Goal: Navigation & Orientation: Find specific page/section

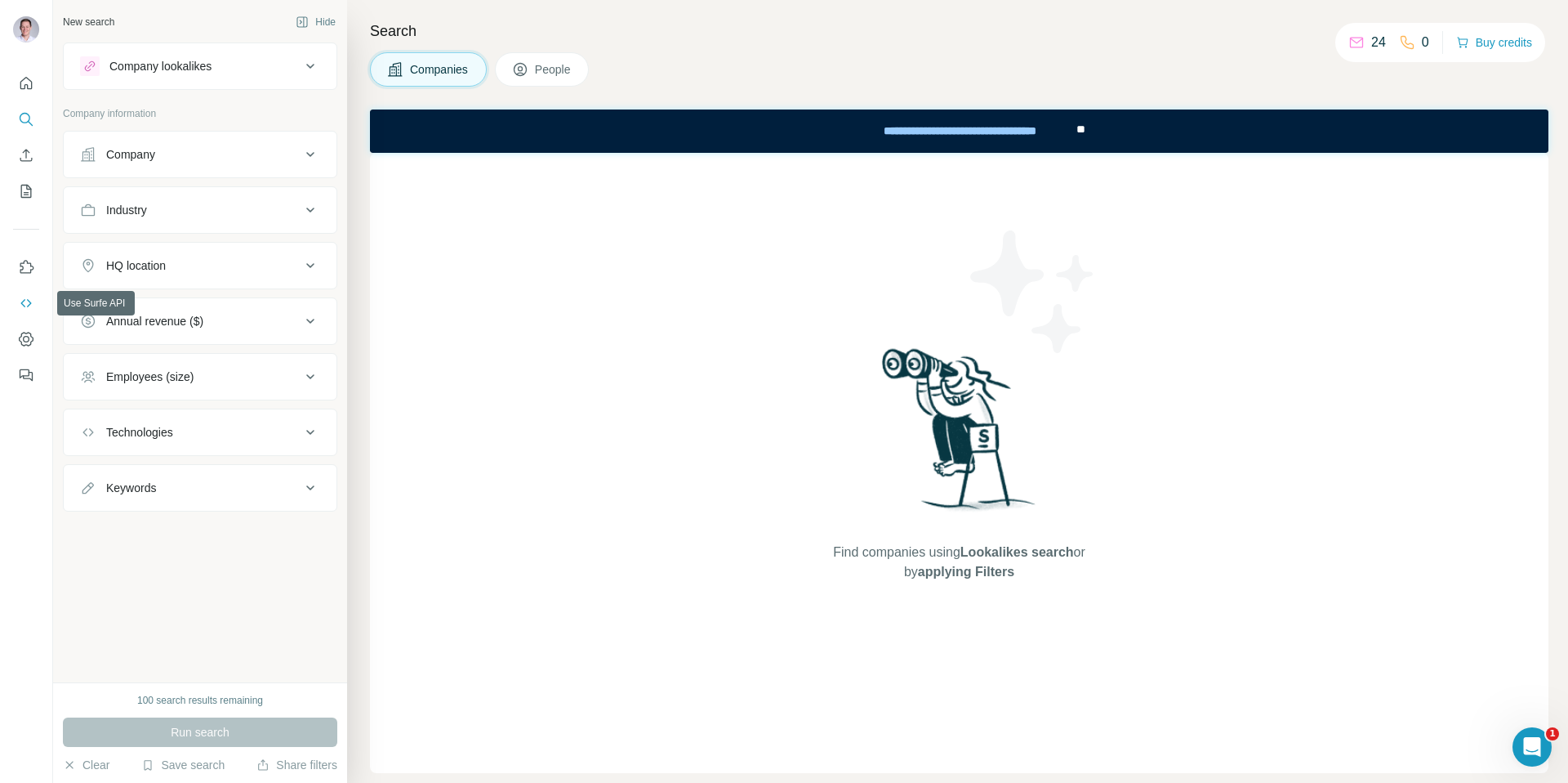
click at [31, 271] on icon "Use Surfe on LinkedIn" at bounding box center [28, 266] width 14 height 13
click at [29, 339] on icon "Dashboard" at bounding box center [26, 339] width 7 height 7
click at [174, 68] on div "Company lookalikes" at bounding box center [161, 66] width 102 height 16
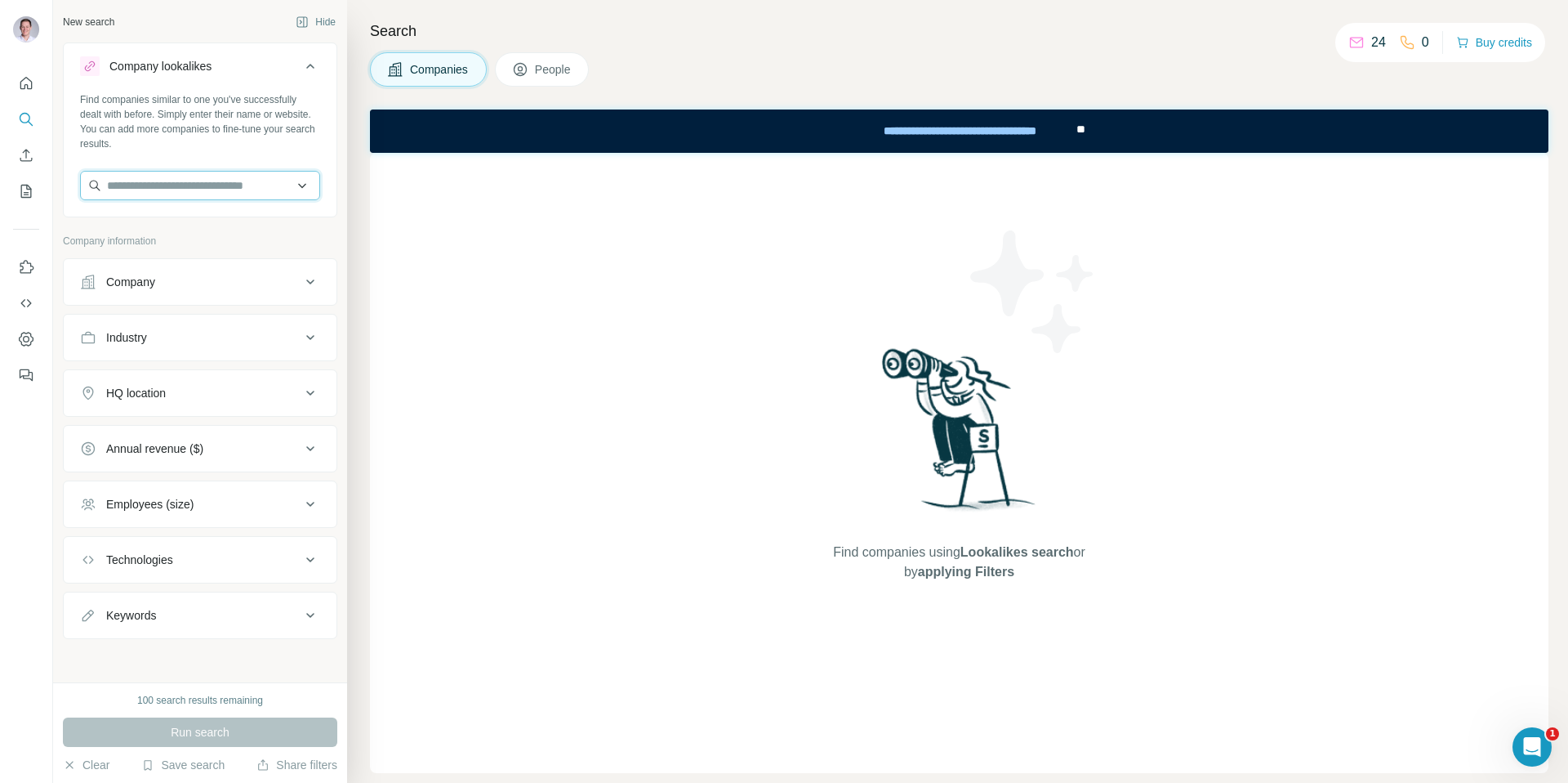
click at [181, 191] on input "text" at bounding box center [200, 186] width 240 height 30
click at [210, 179] on input "**********" at bounding box center [200, 186] width 240 height 30
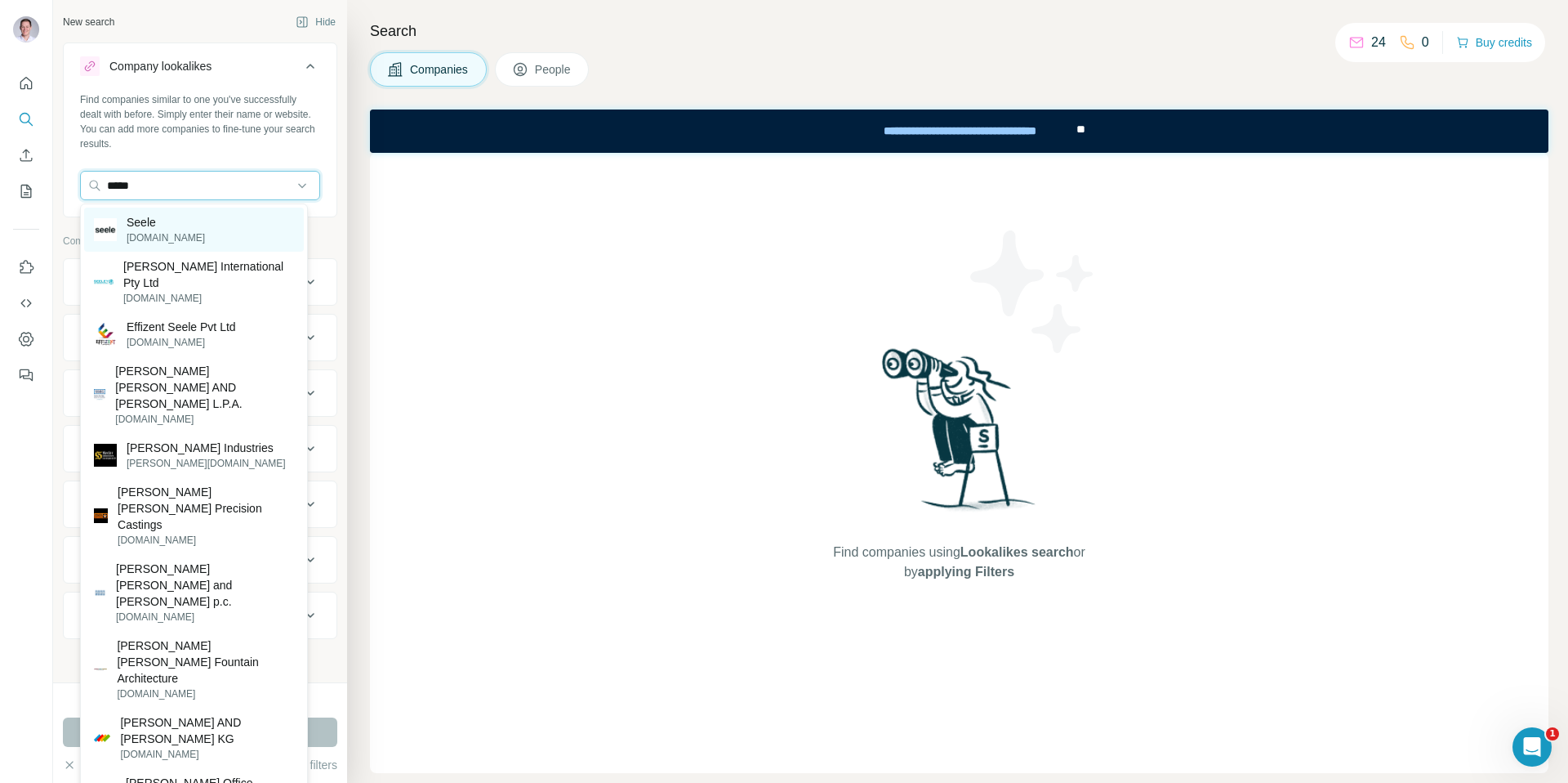
type input "*****"
click at [217, 232] on div "Seele [DOMAIN_NAME]" at bounding box center [194, 229] width 220 height 44
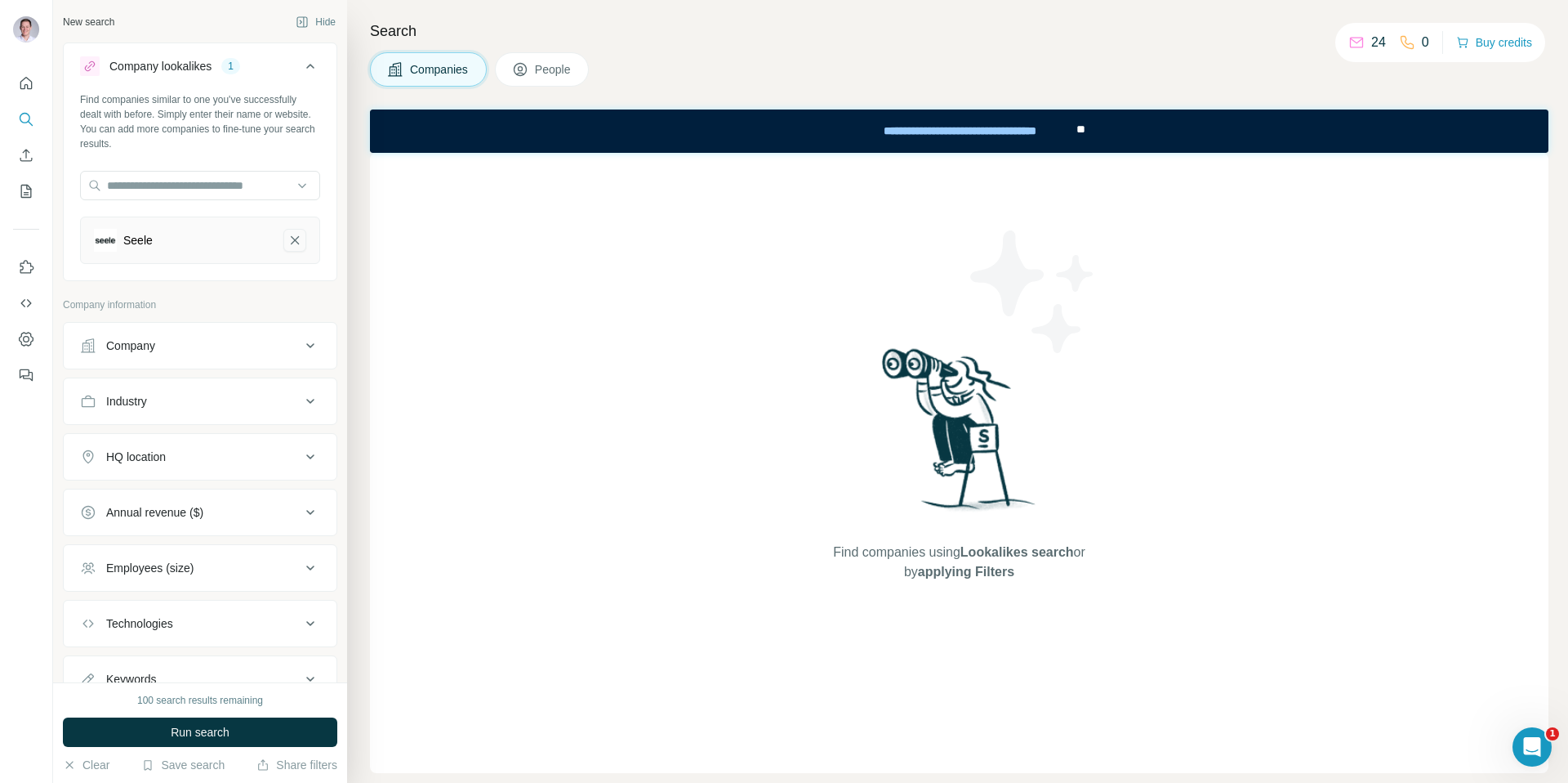
click at [287, 246] on icon "Seele-remove-button" at bounding box center [294, 240] width 15 height 16
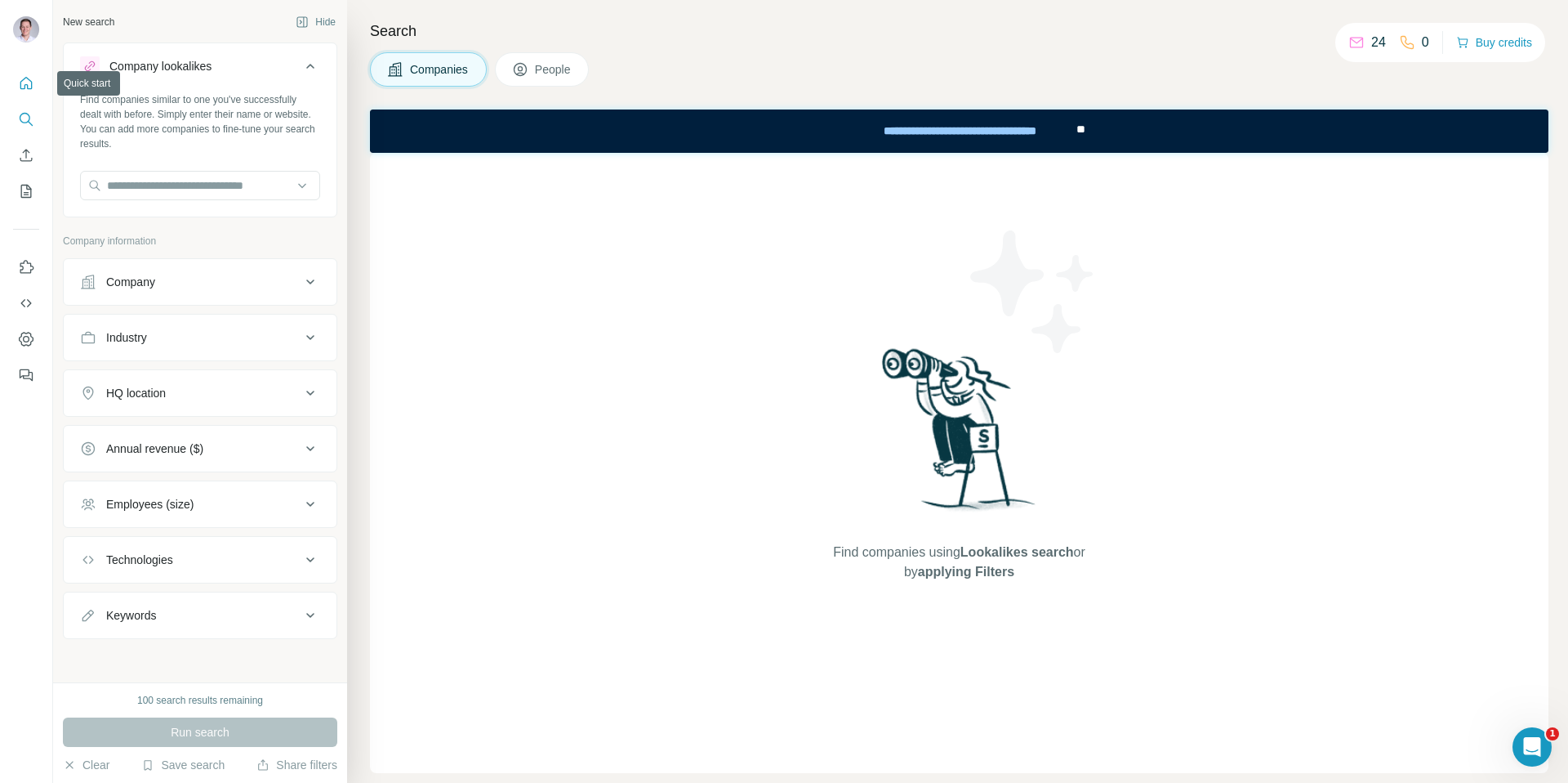
click at [30, 81] on icon "Quick start" at bounding box center [26, 83] width 16 height 16
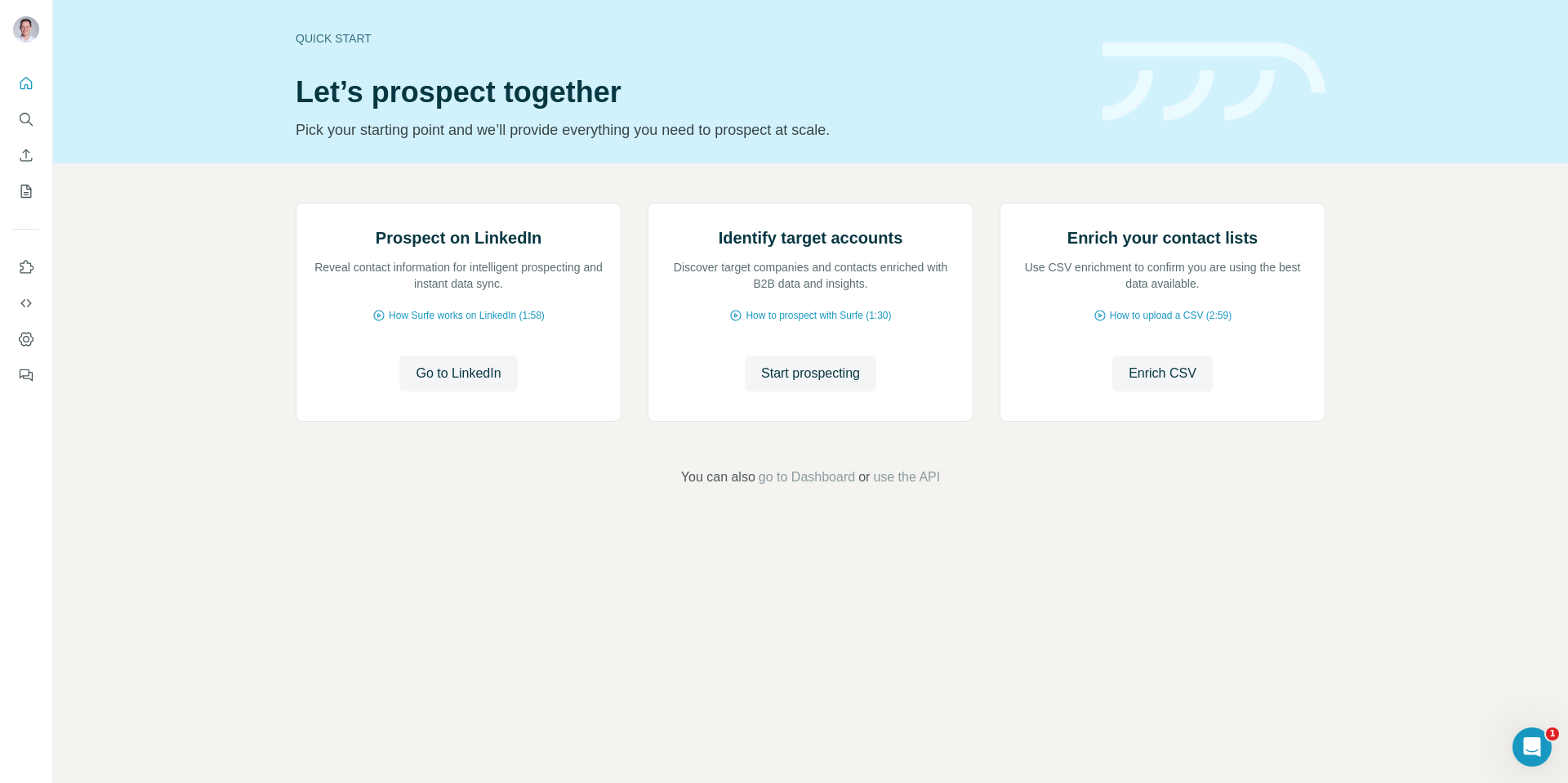
drag, startPoint x: 634, startPoint y: 530, endPoint x: 646, endPoint y: 537, distance: 13.9
click at [646, 428] on div "Prospect on LinkedIn Reveal contact information for intelligent prospecting and…" at bounding box center [810, 315] width 1030 height 226
click at [23, 98] on nav at bounding box center [26, 137] width 26 height 137
click at [21, 80] on icon "Quick start" at bounding box center [26, 83] width 16 height 16
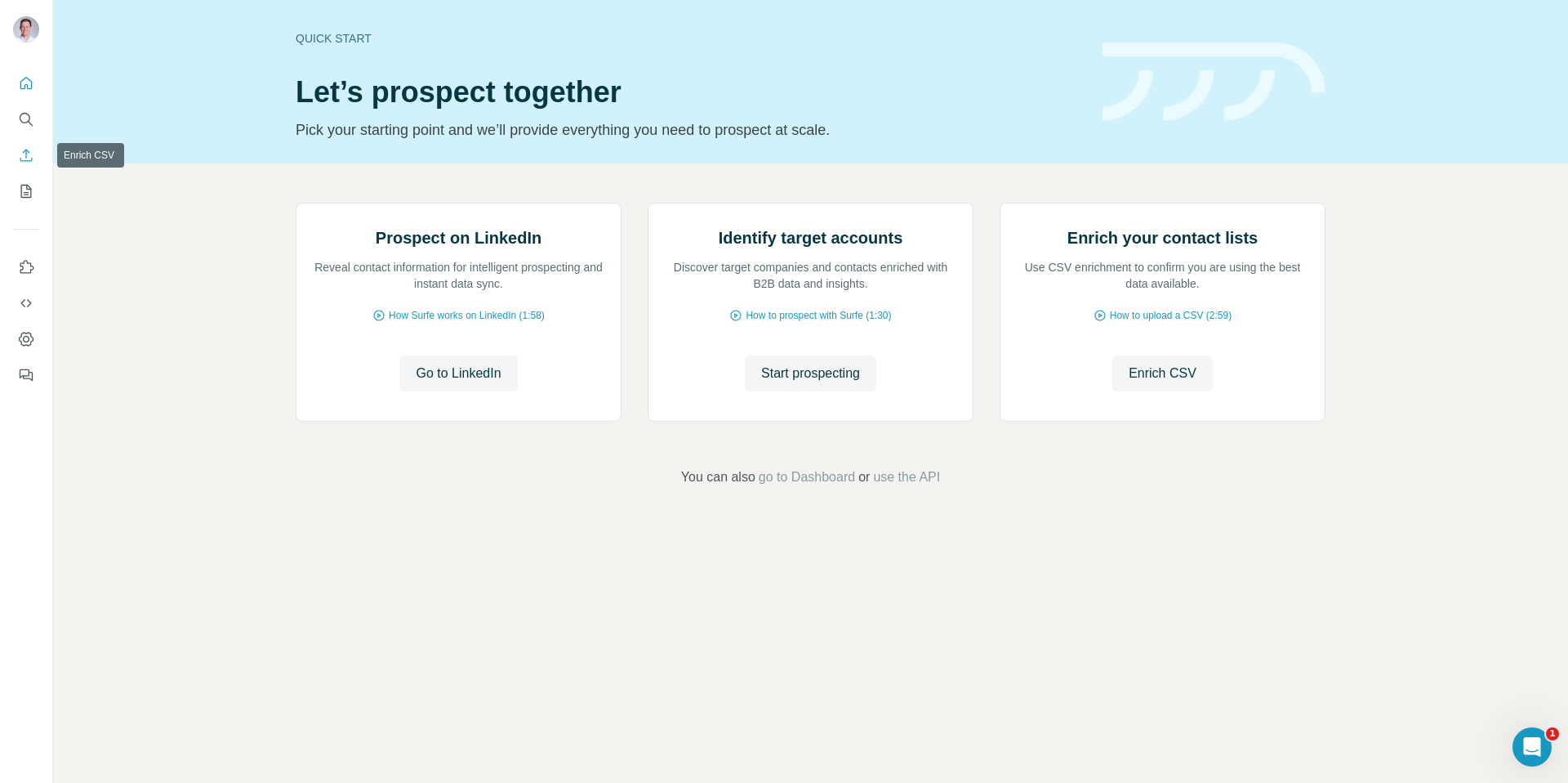
click at [23, 166] on button "Enrich CSV" at bounding box center [26, 155] width 26 height 30
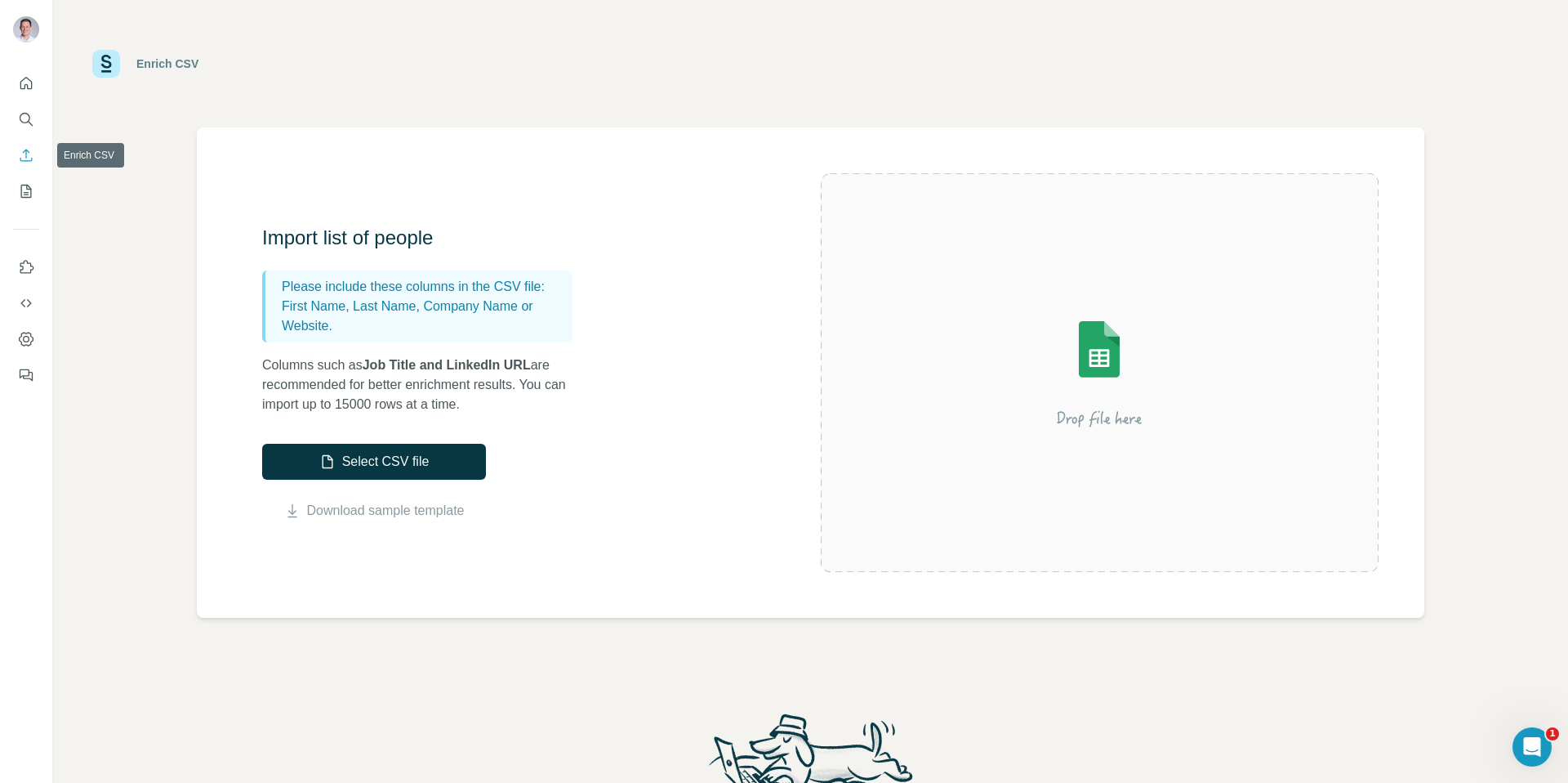
click at [23, 207] on div at bounding box center [26, 224] width 52 height 331
click at [23, 200] on button "My lists" at bounding box center [26, 191] width 26 height 30
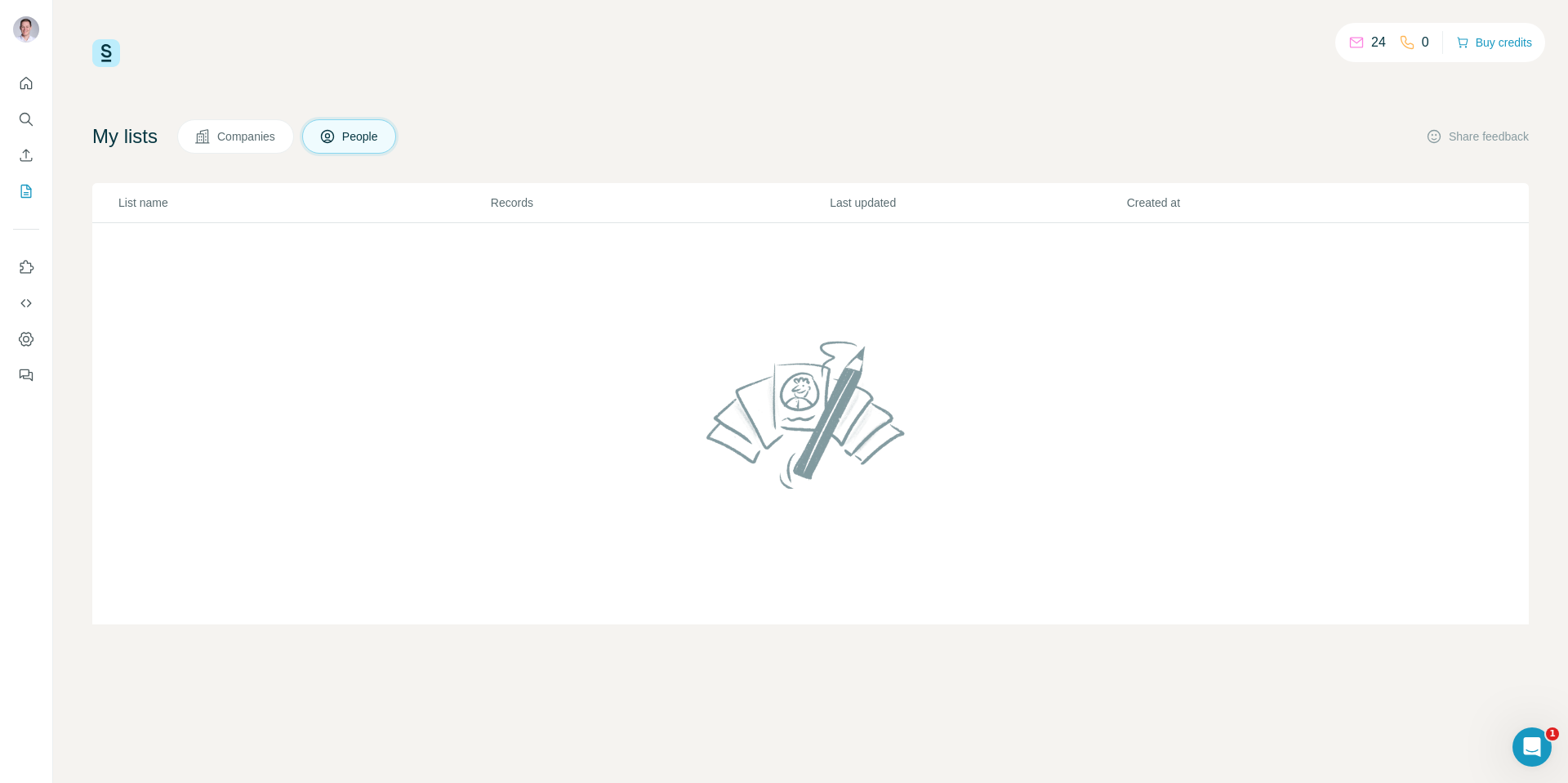
click at [1355, 36] on icon at bounding box center [1356, 43] width 16 height 16
drag, startPoint x: 1361, startPoint y: 41, endPoint x: 1375, endPoint y: 43, distance: 14.1
click at [1375, 43] on div "24" at bounding box center [1367, 43] width 37 height 20
click at [1361, 45] on div "24" at bounding box center [1367, 43] width 37 height 20
drag, startPoint x: 1355, startPoint y: 45, endPoint x: 1328, endPoint y: 48, distance: 27.2
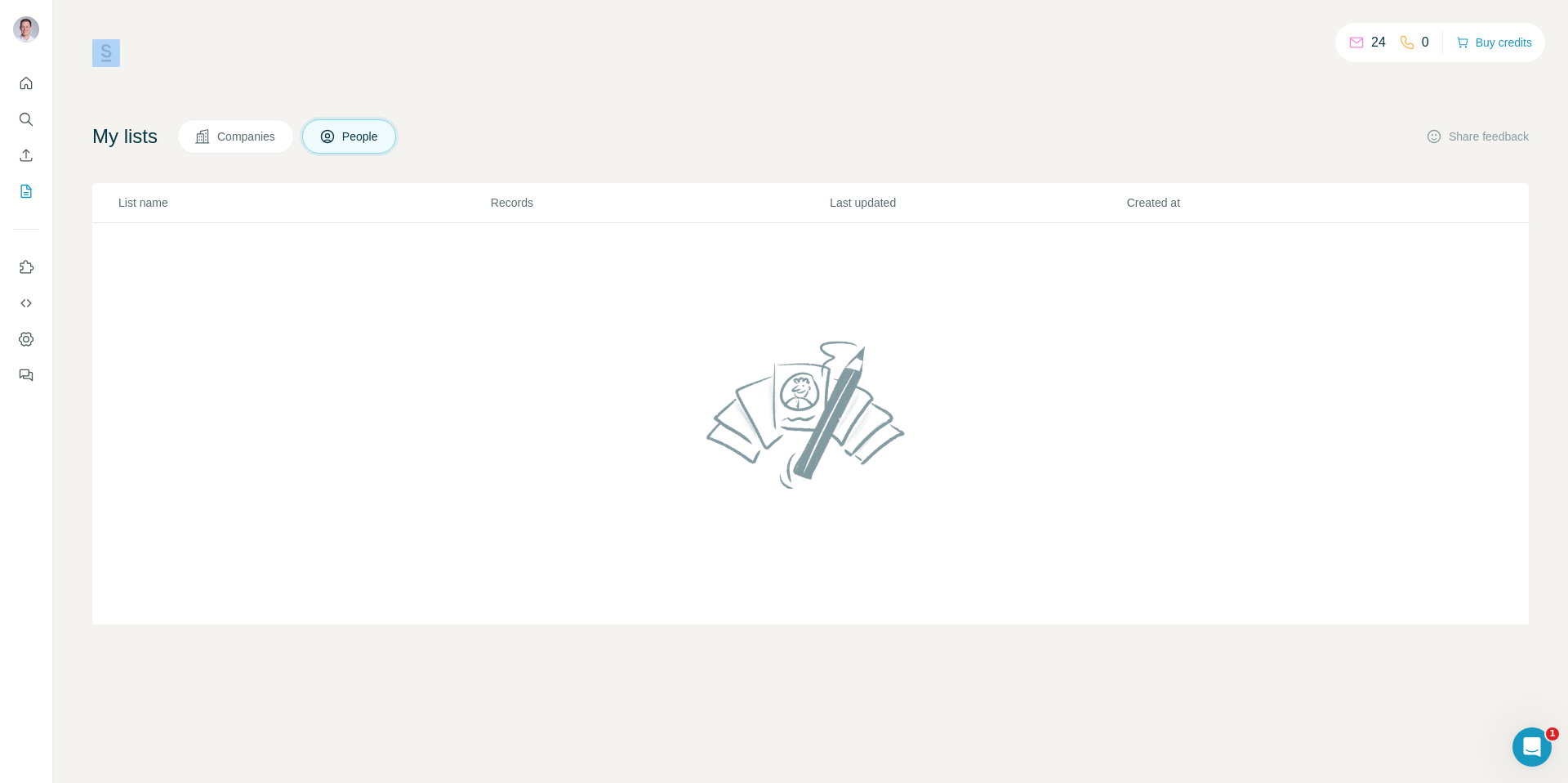
click at [1328, 48] on div "24 0 Buy credits" at bounding box center [810, 53] width 1437 height 28
click at [1335, 47] on div "24 0 Buy credits" at bounding box center [1440, 42] width 210 height 39
click at [24, 89] on icon "Quick start" at bounding box center [27, 82] width 12 height 12
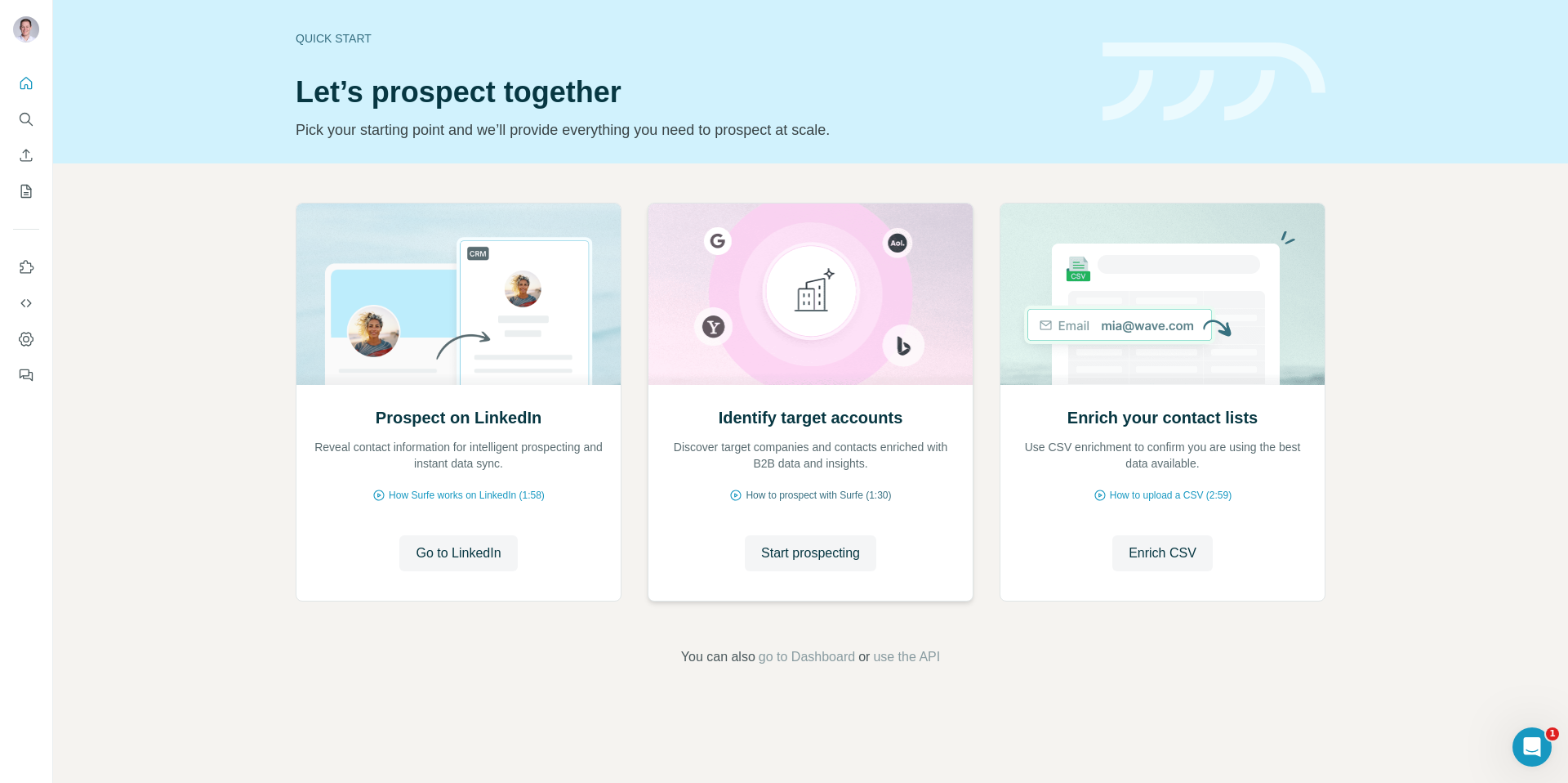
click at [838, 497] on span "How to prospect with Surfe (1:30)" at bounding box center [818, 495] width 146 height 15
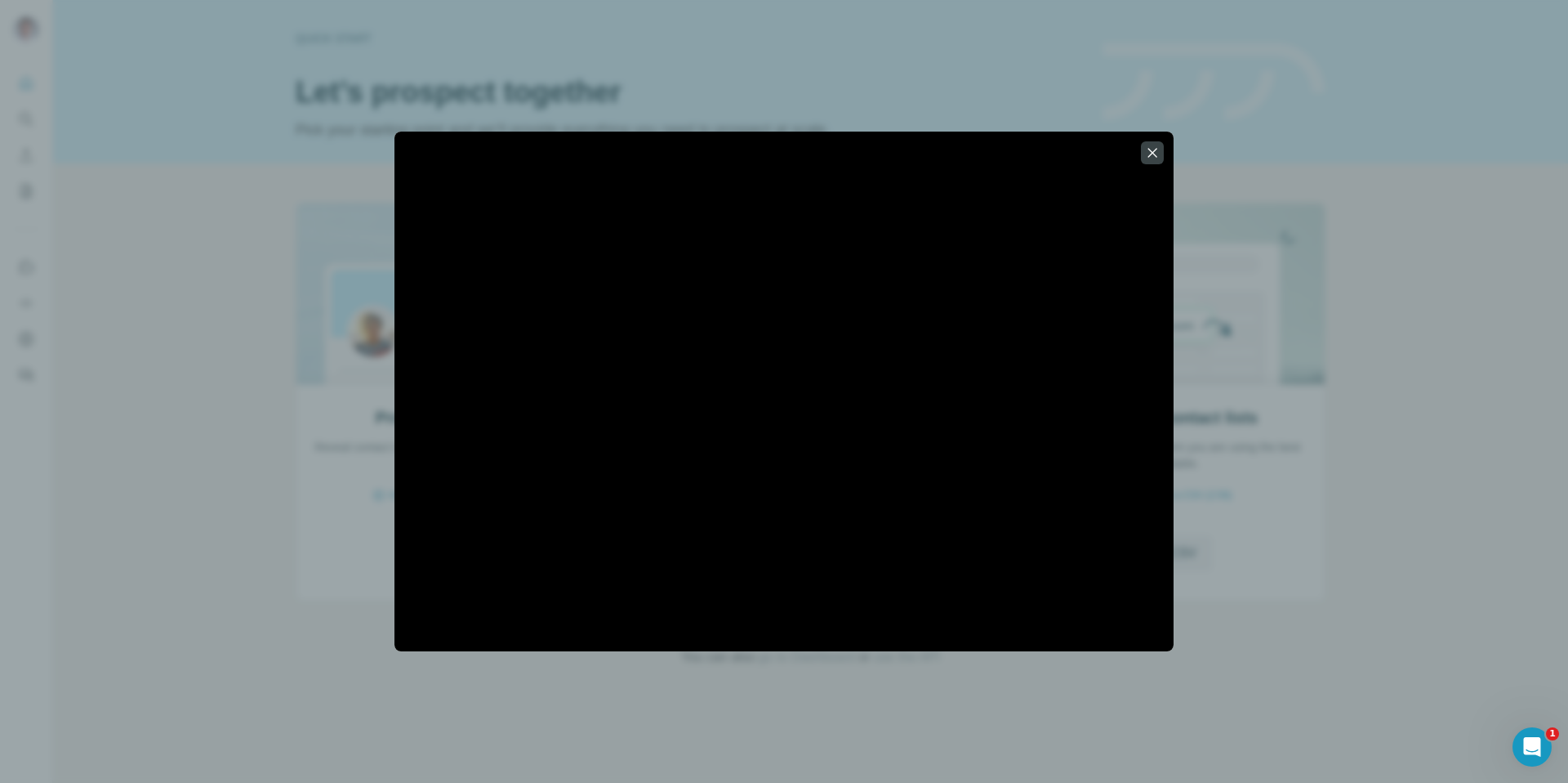
click at [284, 440] on div at bounding box center [784, 392] width 1568 height 783
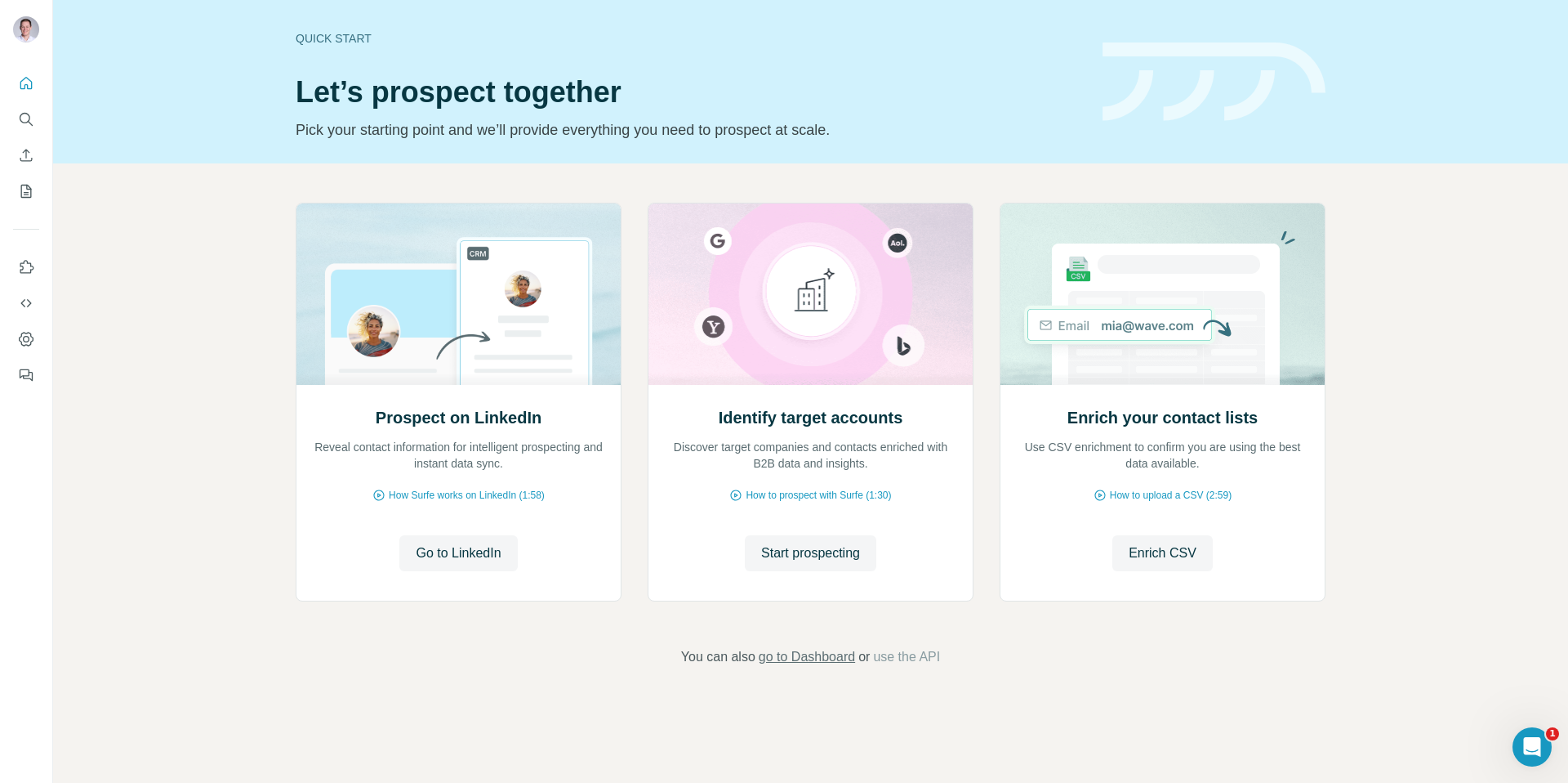
click at [834, 661] on span "go to Dashboard" at bounding box center [806, 656] width 96 height 20
